Goal: Navigation & Orientation: Understand site structure

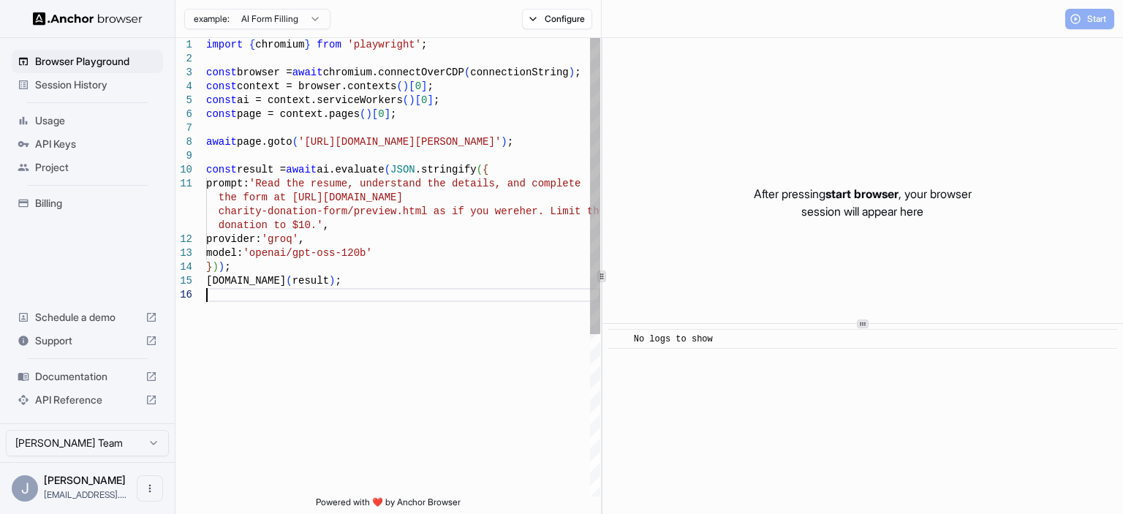
click at [395, 358] on div "import { chromium } from 'playwright' ; const browser = await chromium.connectO…" at bounding box center [403, 392] width 394 height 708
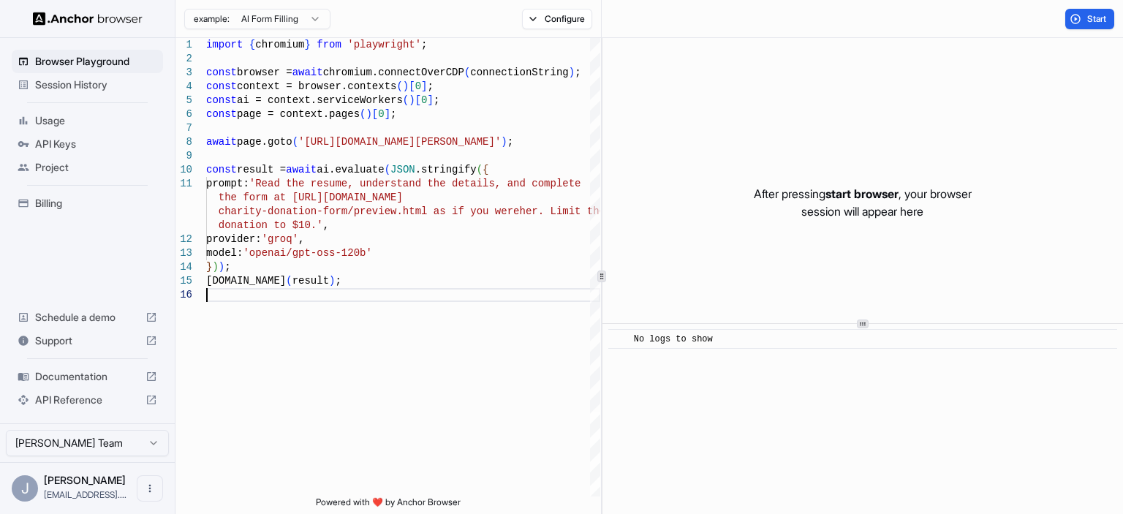
click at [852, 200] on span "start browser" at bounding box center [861, 193] width 73 height 15
click at [1079, 20] on button "Start" at bounding box center [1089, 19] width 49 height 20
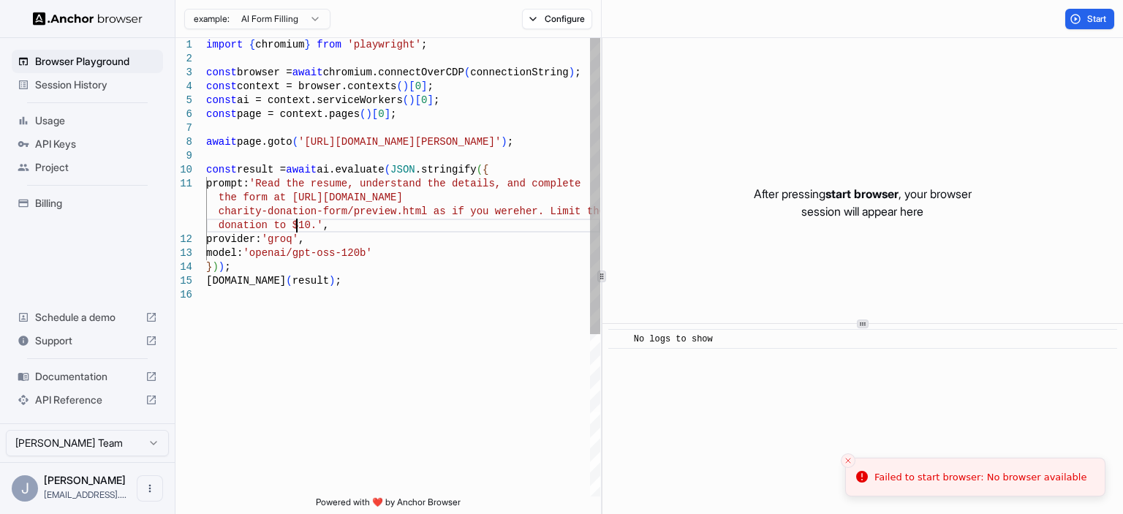
click at [295, 223] on div "import { chromium } from 'playwright' ; const browser = await chromium.connectO…" at bounding box center [403, 392] width 394 height 708
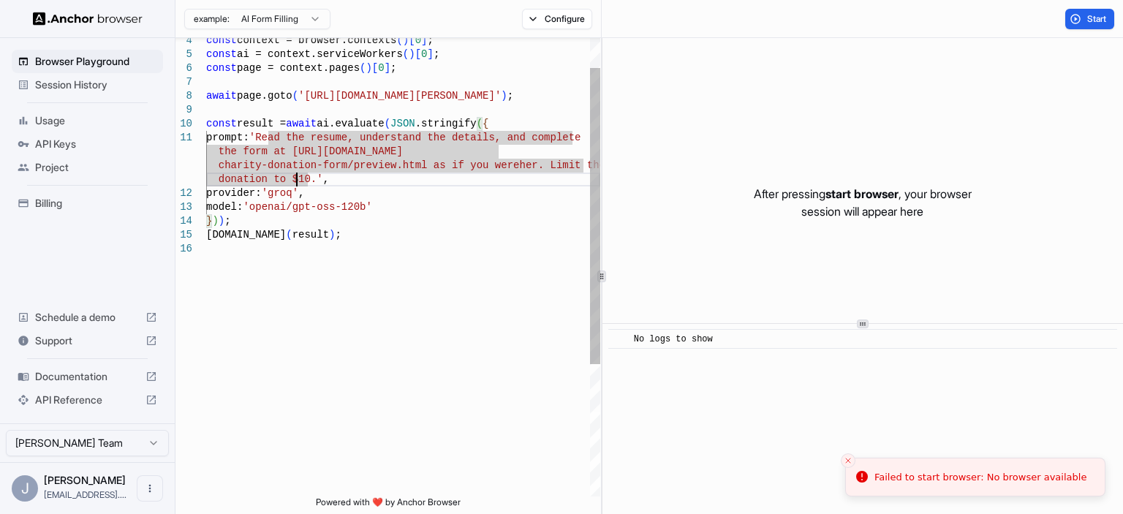
click at [377, 180] on div "const context = browser.contexts ( ) [ 0 ] ; const ai = context.serviceWorkers …" at bounding box center [403, 346] width 394 height 708
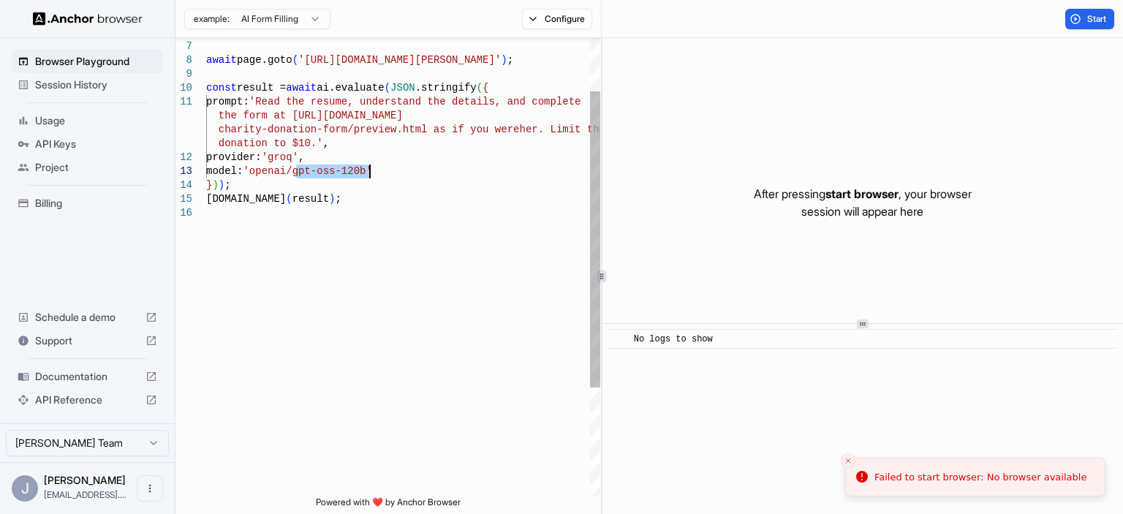
drag, startPoint x: 294, startPoint y: 170, endPoint x: 370, endPoint y: 175, distance: 76.2
click at [370, 175] on div "const page = context.pages ( ) [ 0 ] ; await page.goto ( '[URL][DOMAIN_NAME][PE…" at bounding box center [403, 310] width 394 height 708
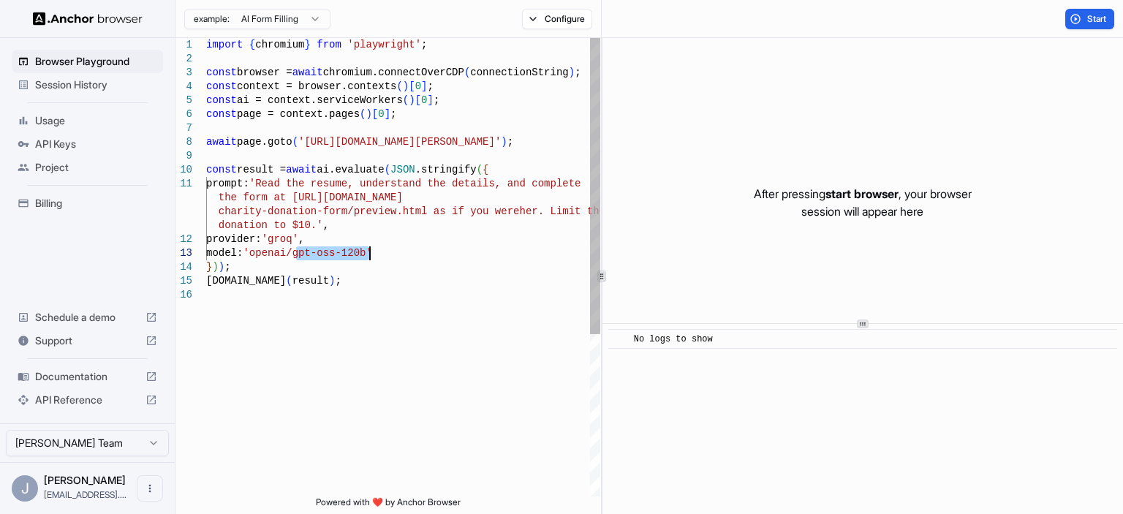
type textarea "**********"
click at [344, 144] on div "const page = context.pages ( ) [ 0 ] ; await page.goto ( '[URL][DOMAIN_NAME][PE…" at bounding box center [403, 392] width 394 height 708
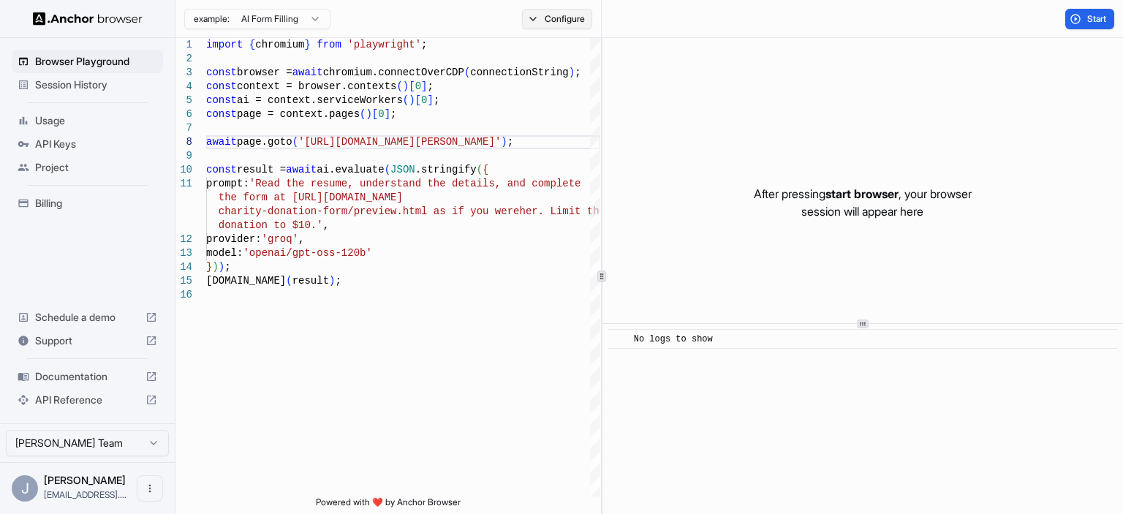
click at [553, 21] on button "Configure" at bounding box center [557, 19] width 71 height 20
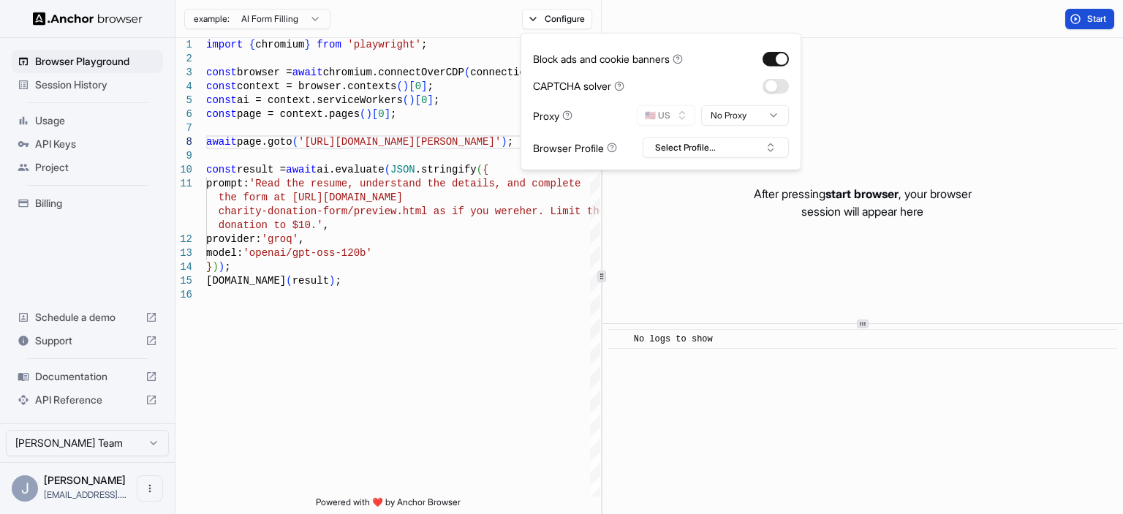
click at [1081, 26] on button "Start" at bounding box center [1089, 19] width 49 height 20
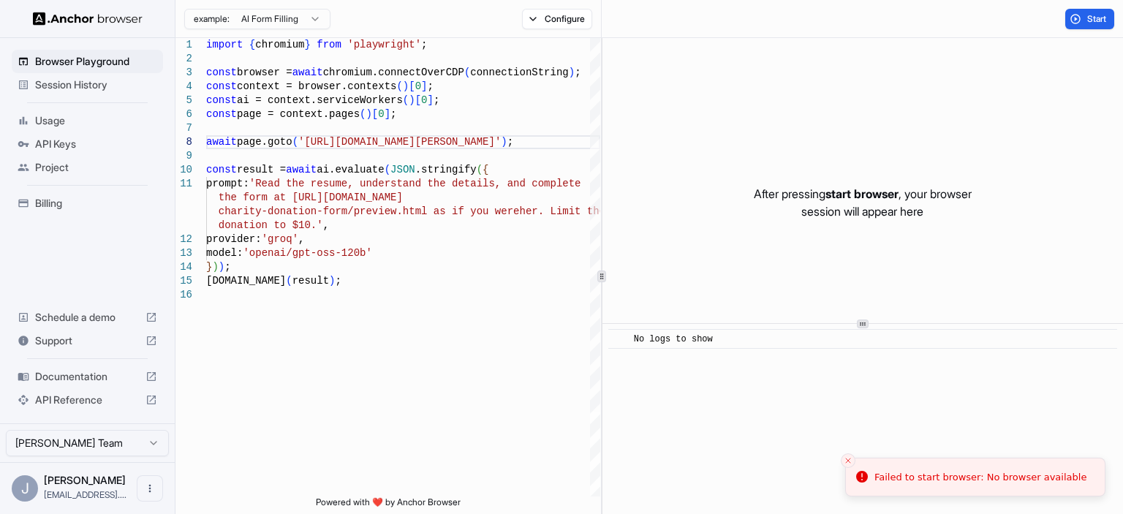
click at [61, 138] on span "API Keys" at bounding box center [96, 144] width 122 height 15
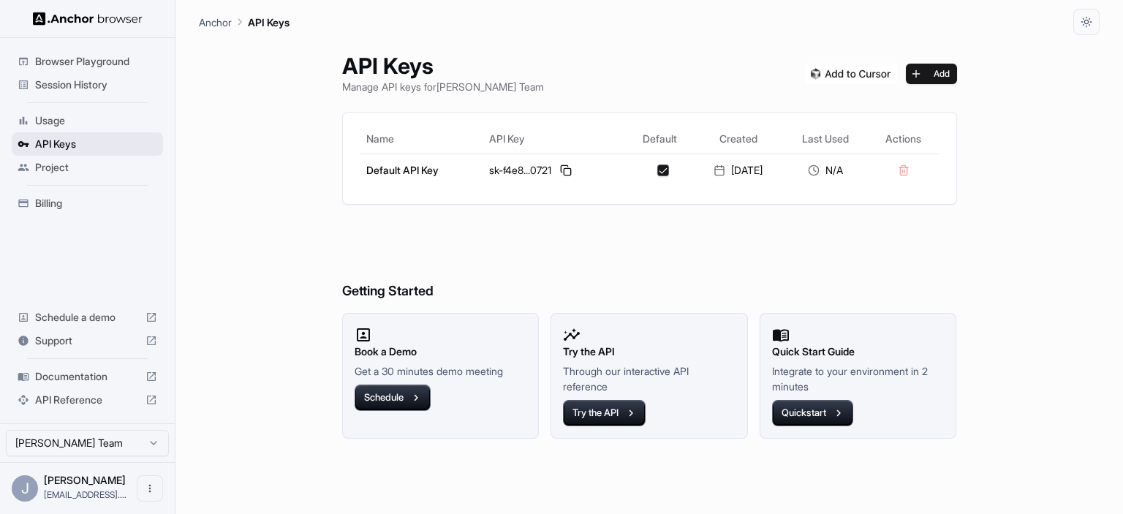
click at [54, 132] on div "API Keys" at bounding box center [87, 143] width 151 height 23
click at [49, 166] on span "Project" at bounding box center [96, 167] width 122 height 15
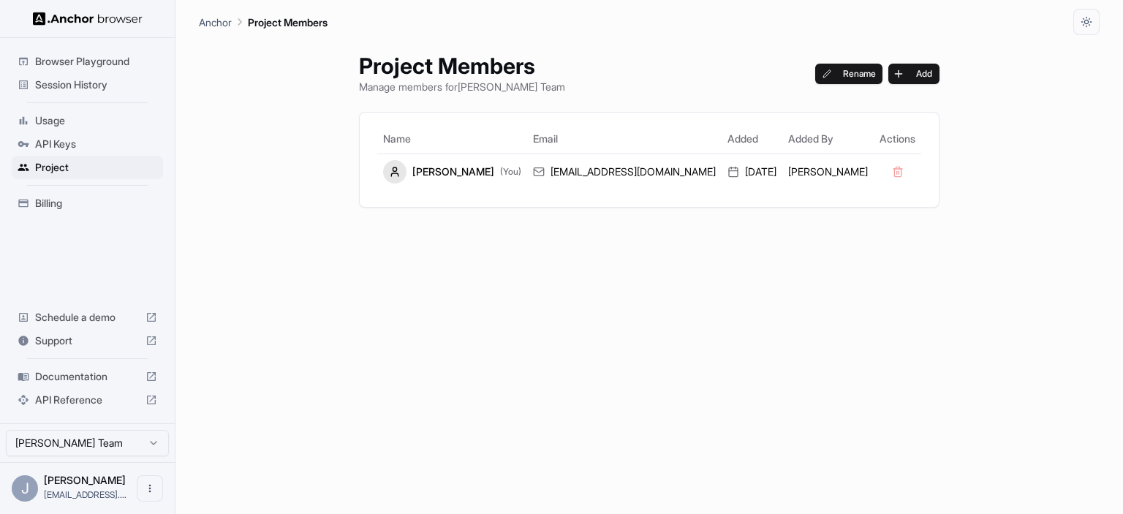
click at [59, 127] on span "Usage" at bounding box center [96, 120] width 122 height 15
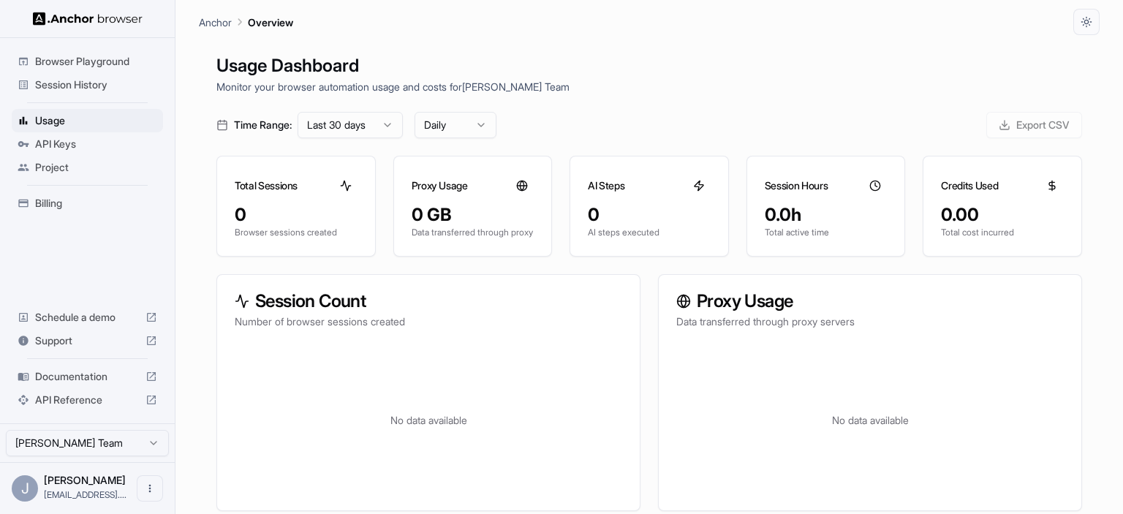
click at [75, 66] on span "Browser Playground" at bounding box center [96, 61] width 122 height 15
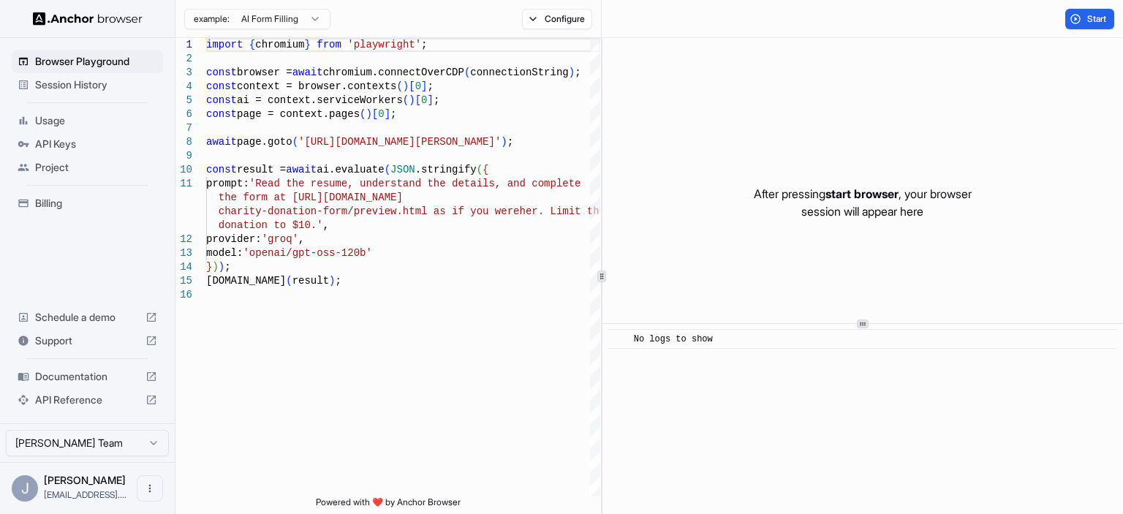
click at [82, 87] on span "Session History" at bounding box center [96, 84] width 122 height 15
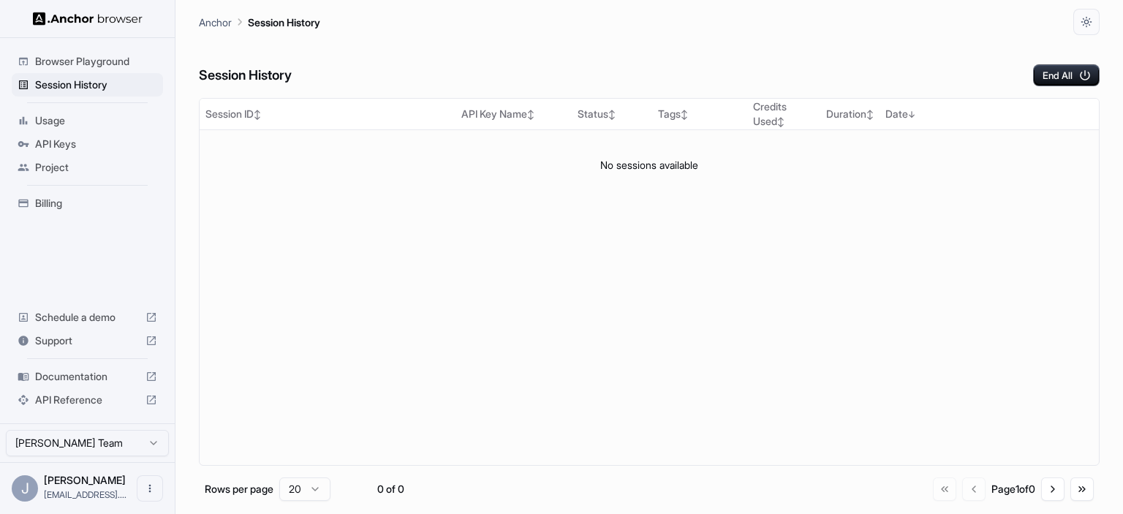
click at [80, 64] on span "Browser Playground" at bounding box center [96, 61] width 122 height 15
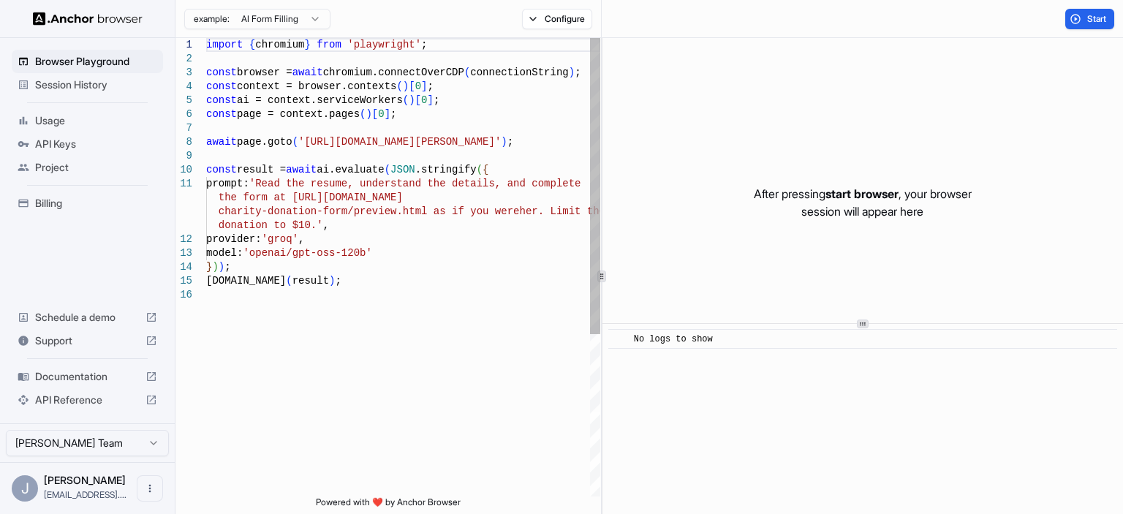
click at [321, 86] on div "import { chromium } from 'playwright' ; const browser = await chromium.connectO…" at bounding box center [403, 392] width 394 height 708
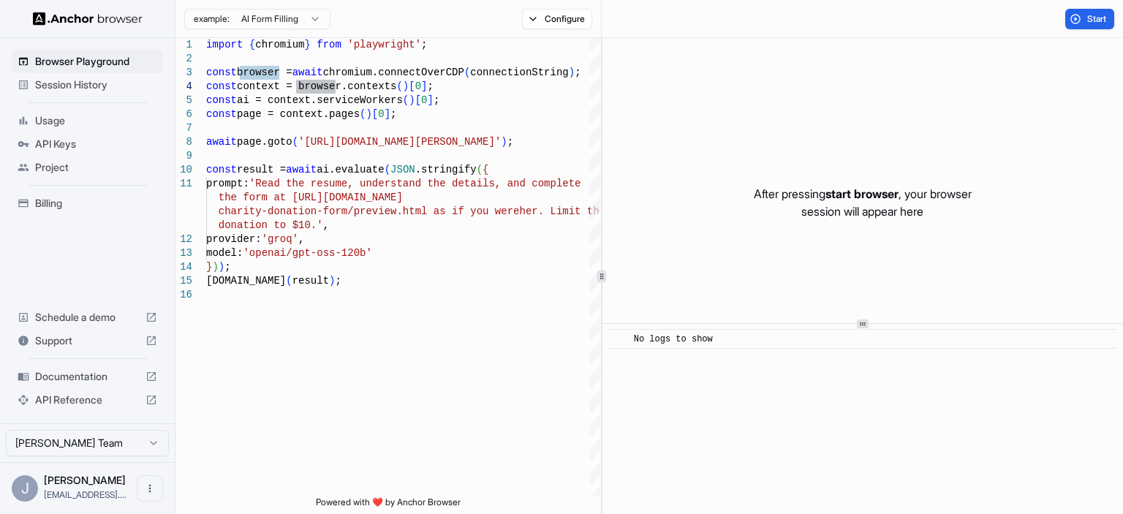
click at [44, 123] on span "Usage" at bounding box center [96, 120] width 122 height 15
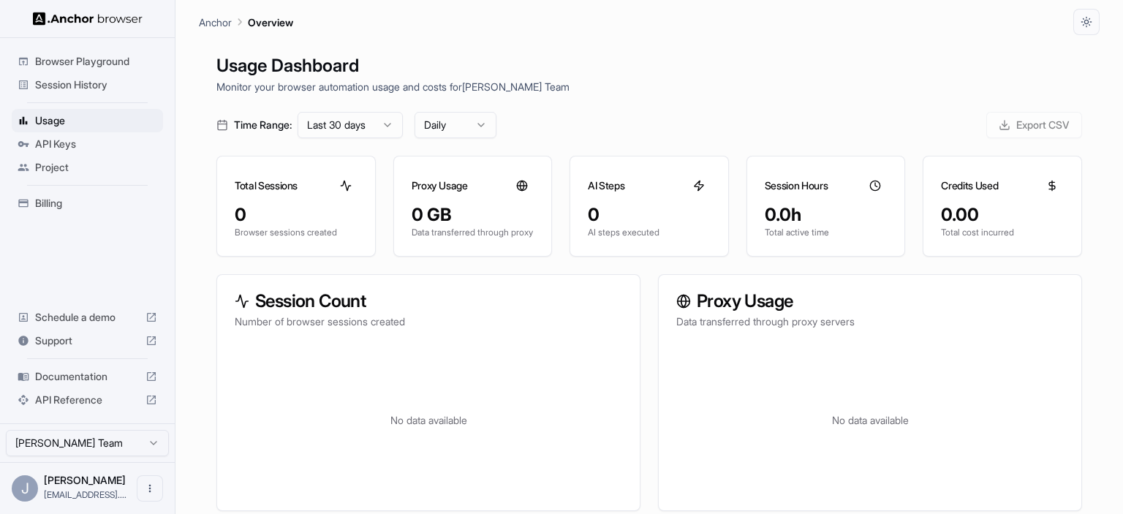
click at [45, 135] on div "API Keys" at bounding box center [87, 143] width 151 height 23
click at [45, 137] on span "API Keys" at bounding box center [96, 144] width 122 height 15
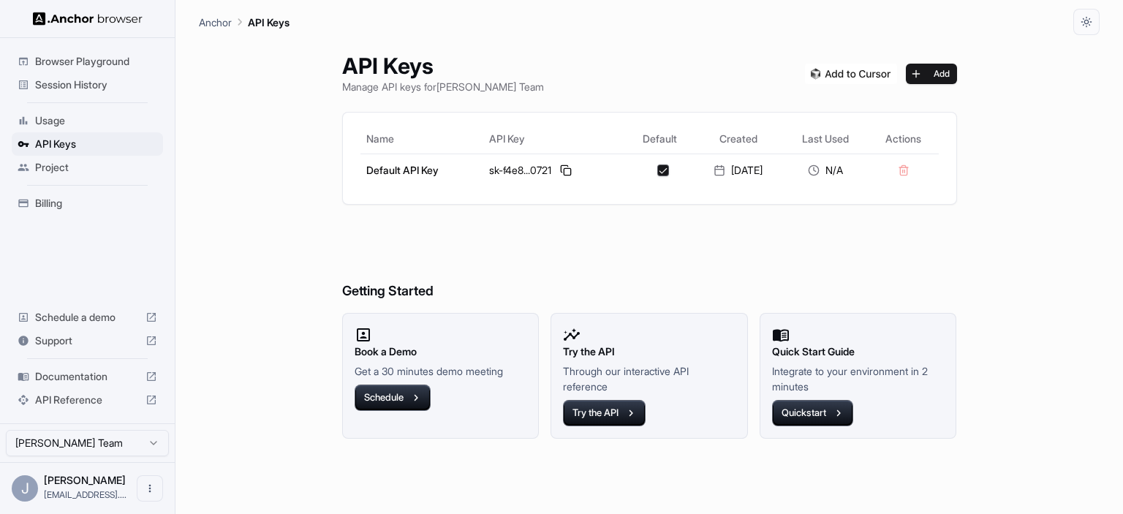
click at [48, 169] on span "Project" at bounding box center [96, 167] width 122 height 15
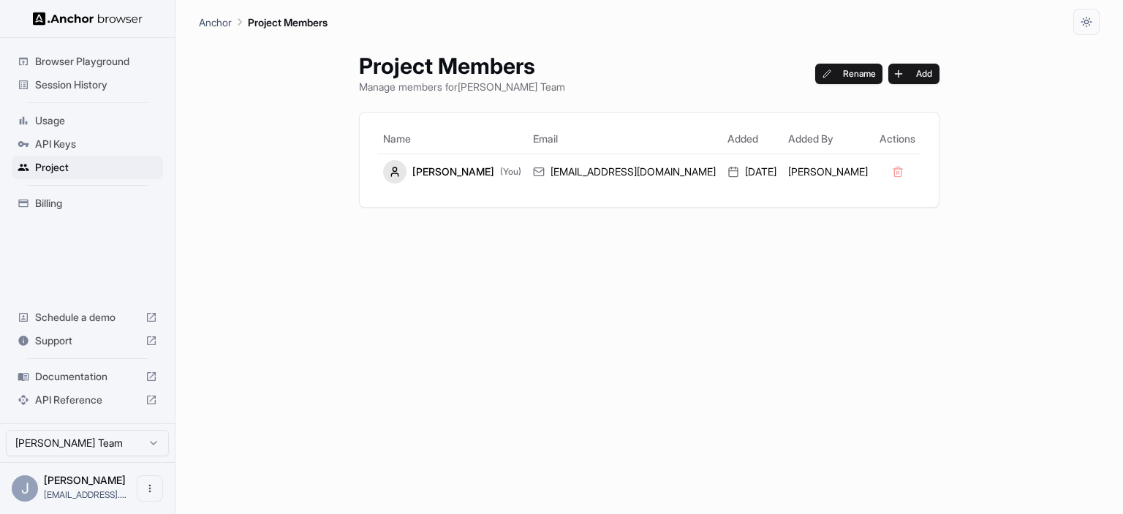
click at [59, 115] on span "Usage" at bounding box center [96, 120] width 122 height 15
